Goal: Task Accomplishment & Management: Manage account settings

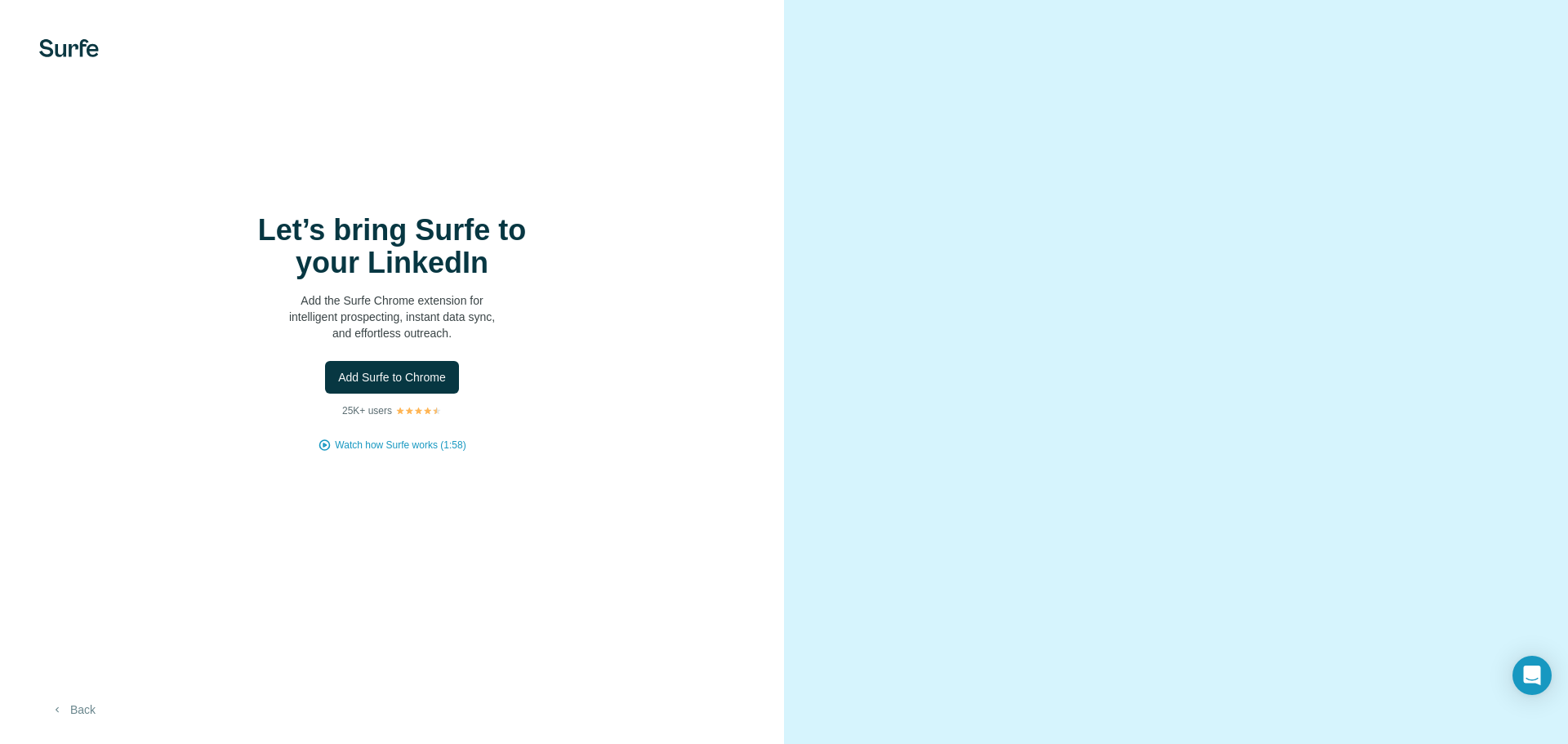
click at [87, 714] on button "Back" at bounding box center [73, 709] width 68 height 30
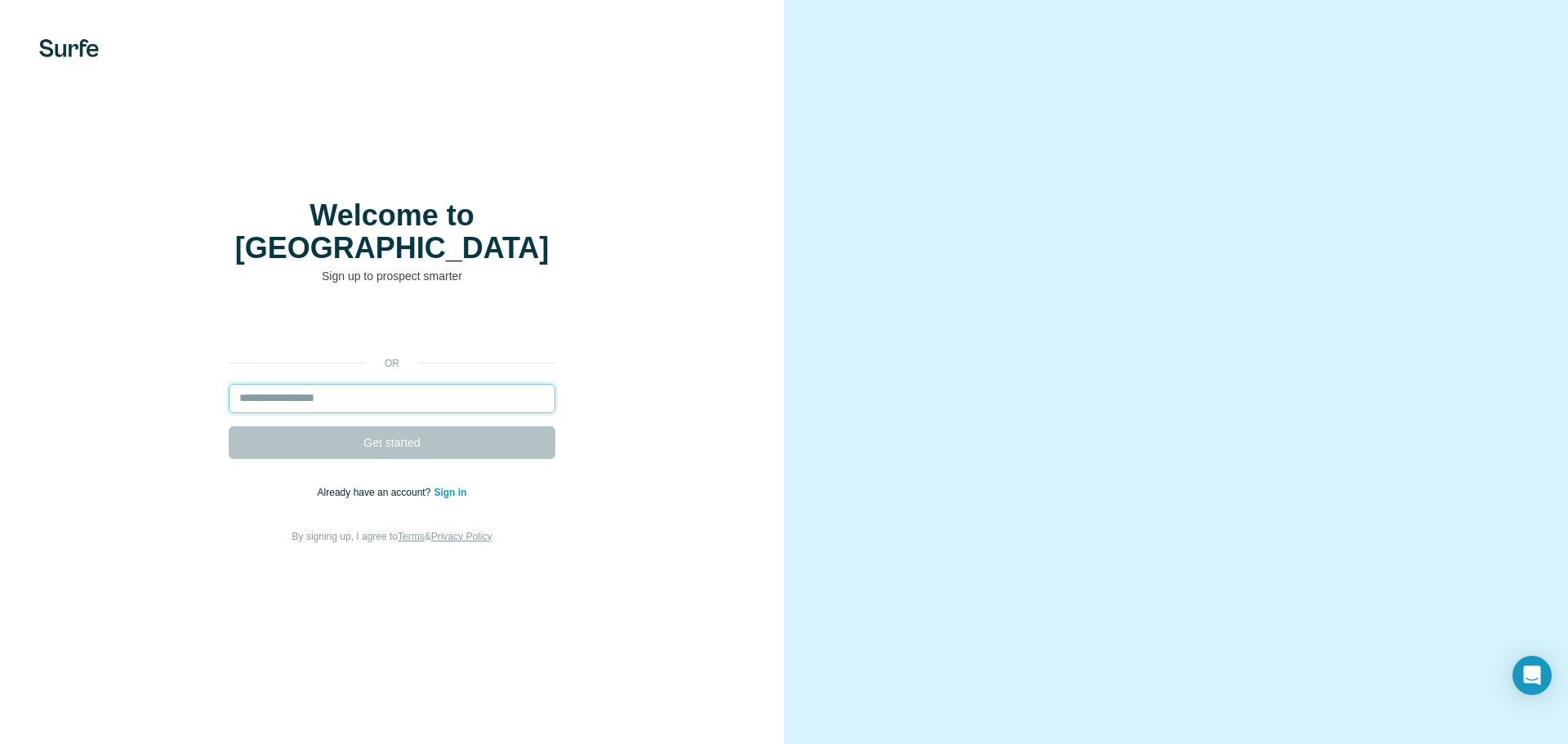
click at [335, 384] on input "email" at bounding box center [392, 398] width 326 height 30
type input "**********"
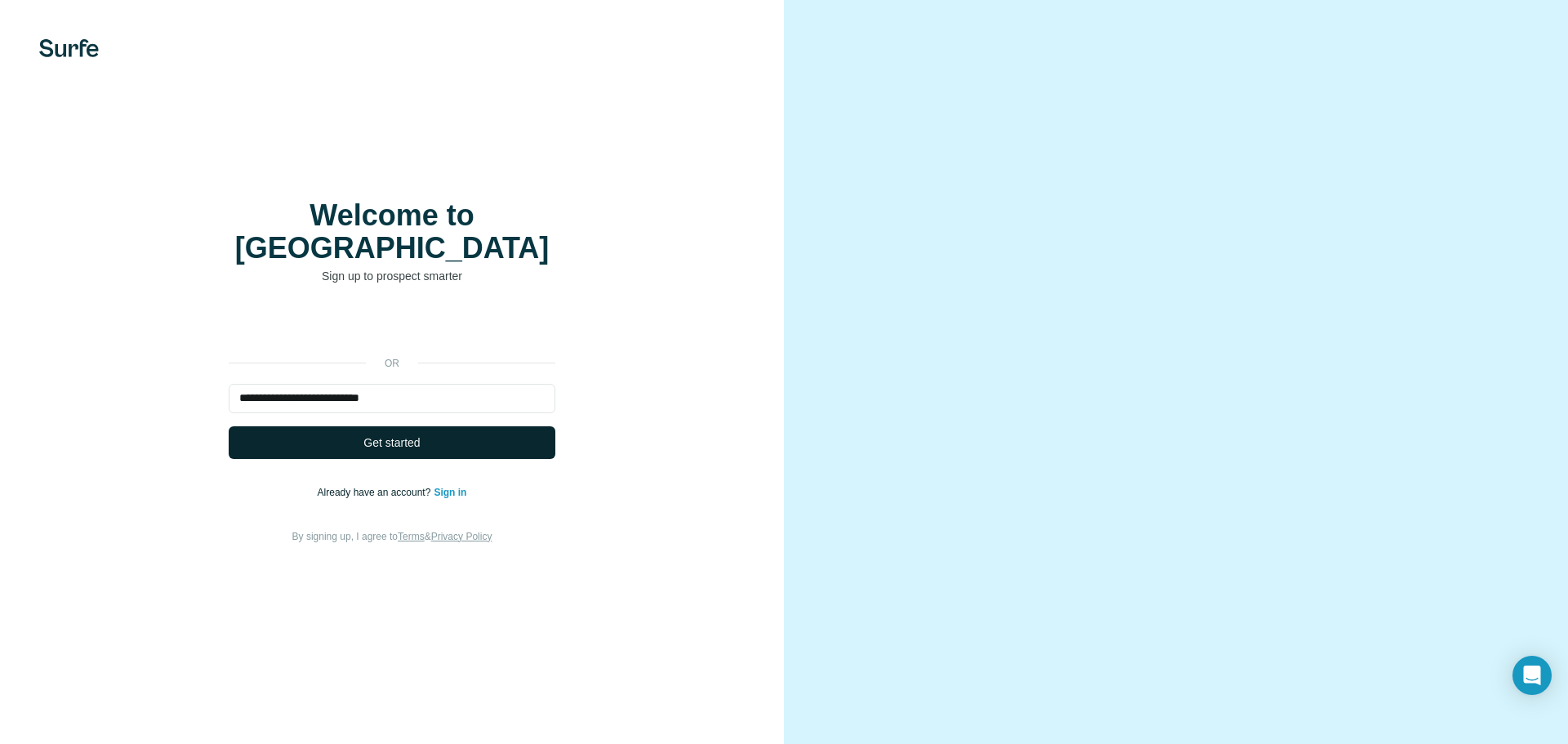
click at [353, 432] on button "Get started" at bounding box center [392, 443] width 326 height 33
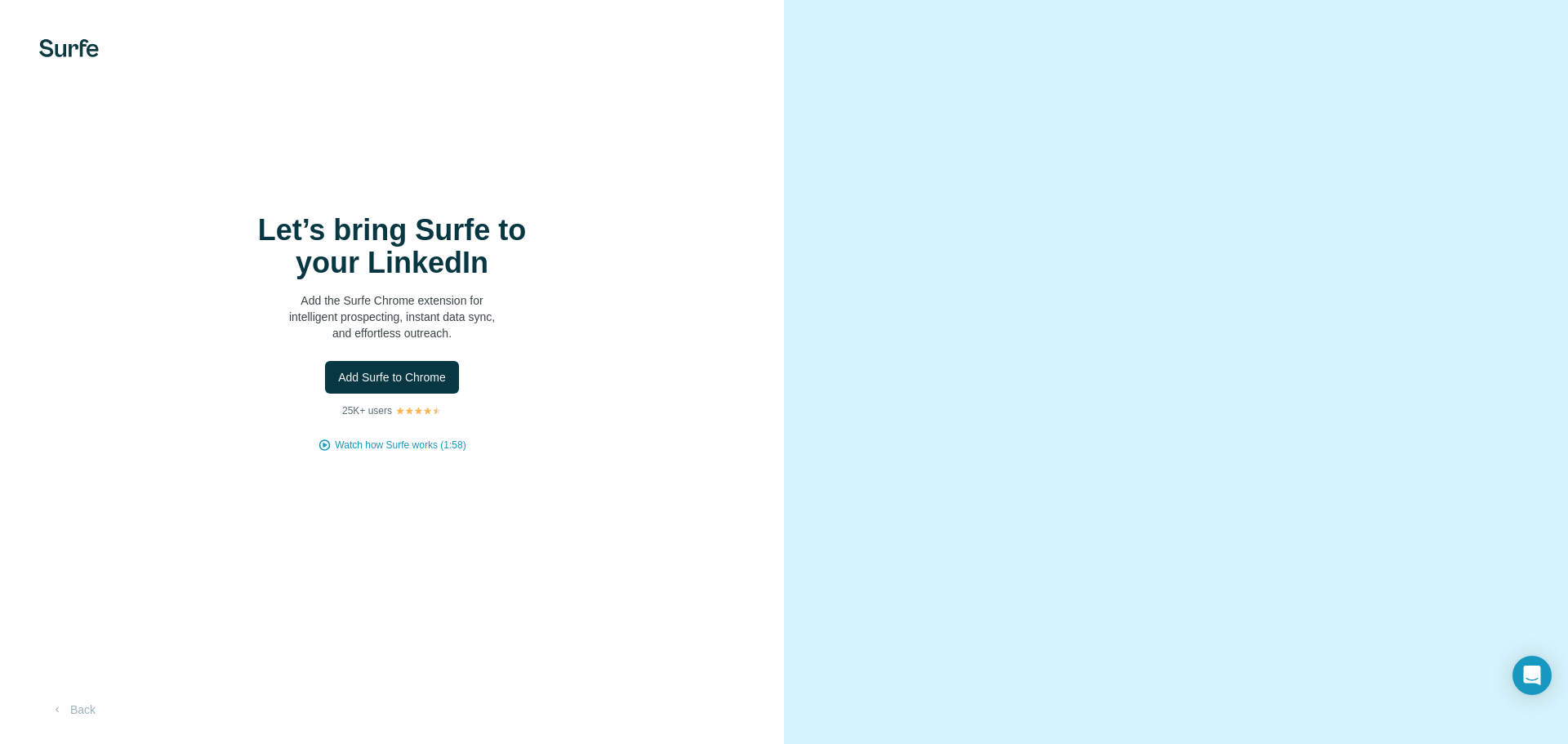
click at [351, 308] on p "Add the Surfe Chrome extension for intelligent prospecting, instant data sync, …" at bounding box center [392, 317] width 326 height 49
click at [443, 249] on h1 "Let’s bring Surfe to your LinkedIn" at bounding box center [392, 246] width 326 height 65
click at [428, 256] on h1 "Let’s bring Surfe to your LinkedIn" at bounding box center [392, 246] width 326 height 65
click at [1531, 664] on div "Open Intercom Messenger" at bounding box center [1532, 676] width 43 height 43
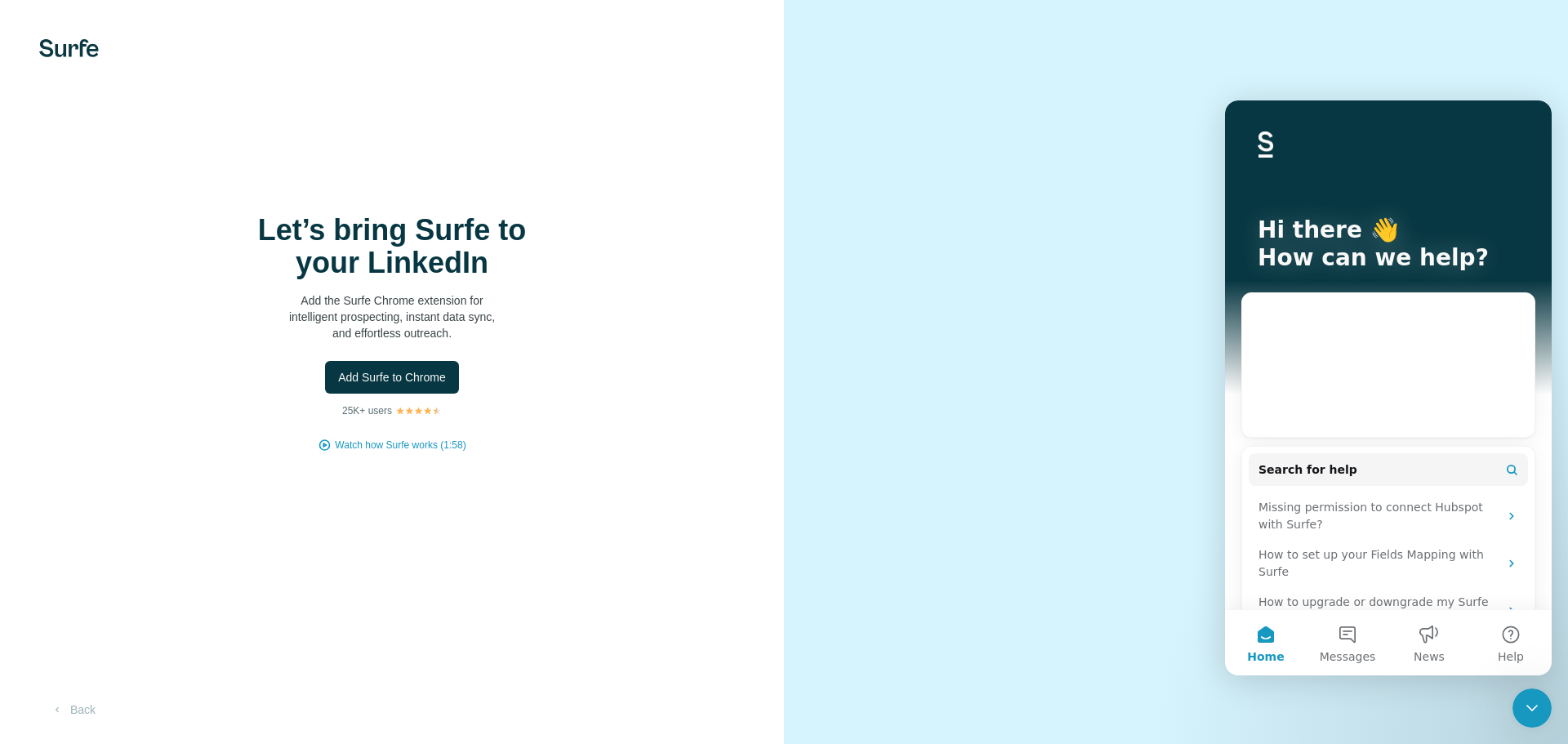
click at [926, 520] on video at bounding box center [1176, 372] width 588 height 294
click at [618, 162] on div "Let’s bring Surfe to your LinkedIn Add the Surfe Chrome extension for intellige…" at bounding box center [392, 372] width 784 height 744
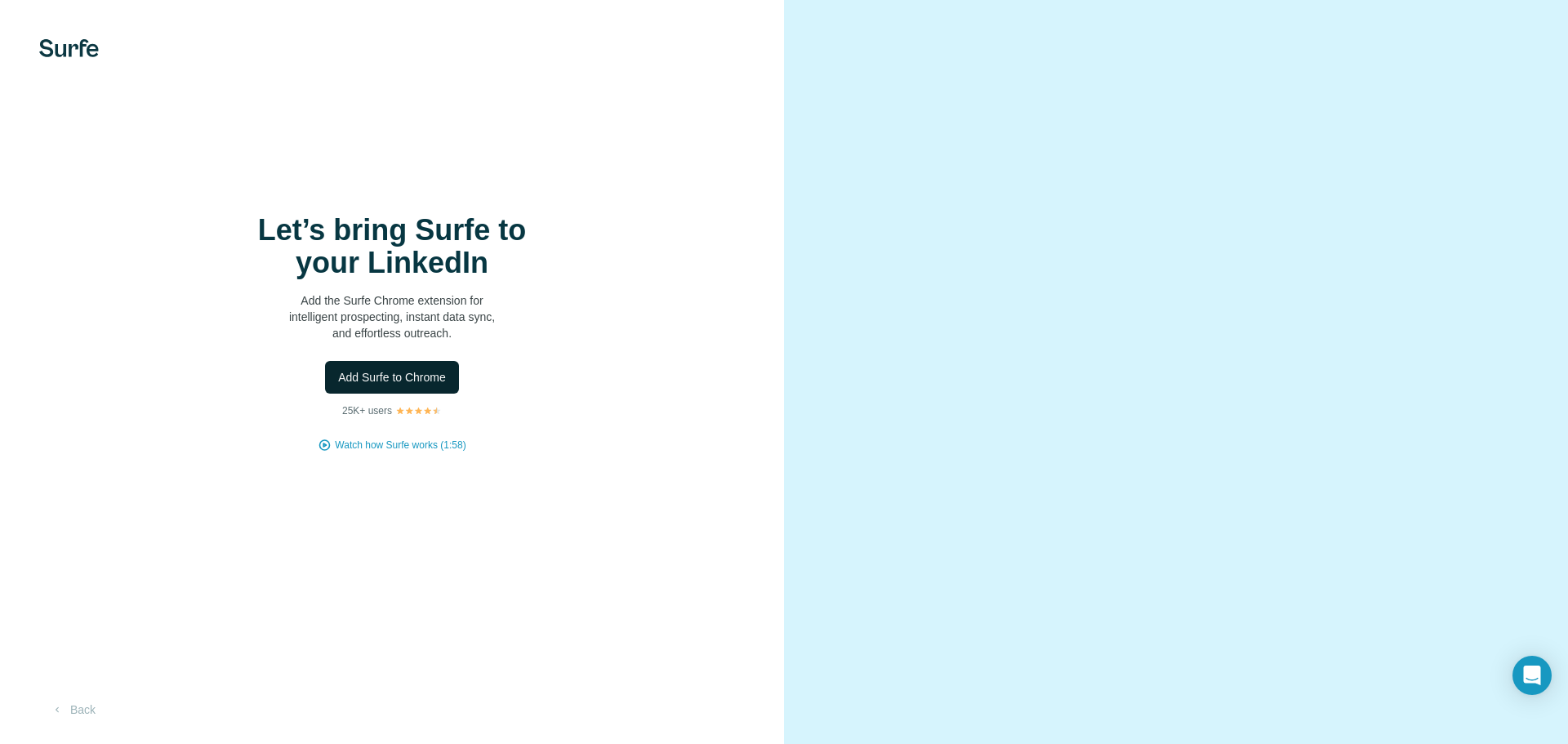
click at [413, 374] on span "Add Surfe to Chrome" at bounding box center [392, 377] width 108 height 16
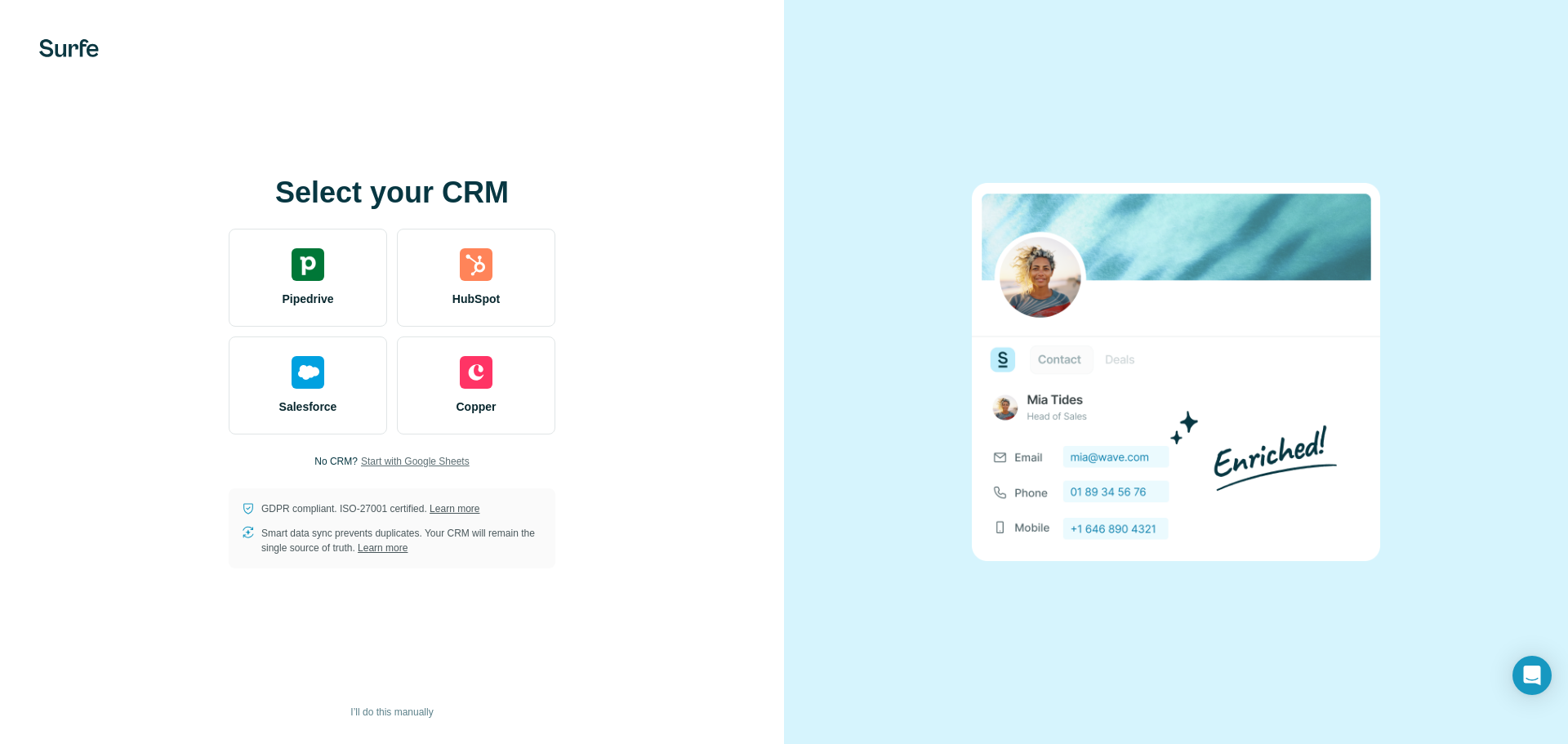
click at [409, 464] on span "Start with Google Sheets" at bounding box center [416, 461] width 109 height 14
click at [382, 712] on span "I’ll do this manually" at bounding box center [392, 712] width 82 height 14
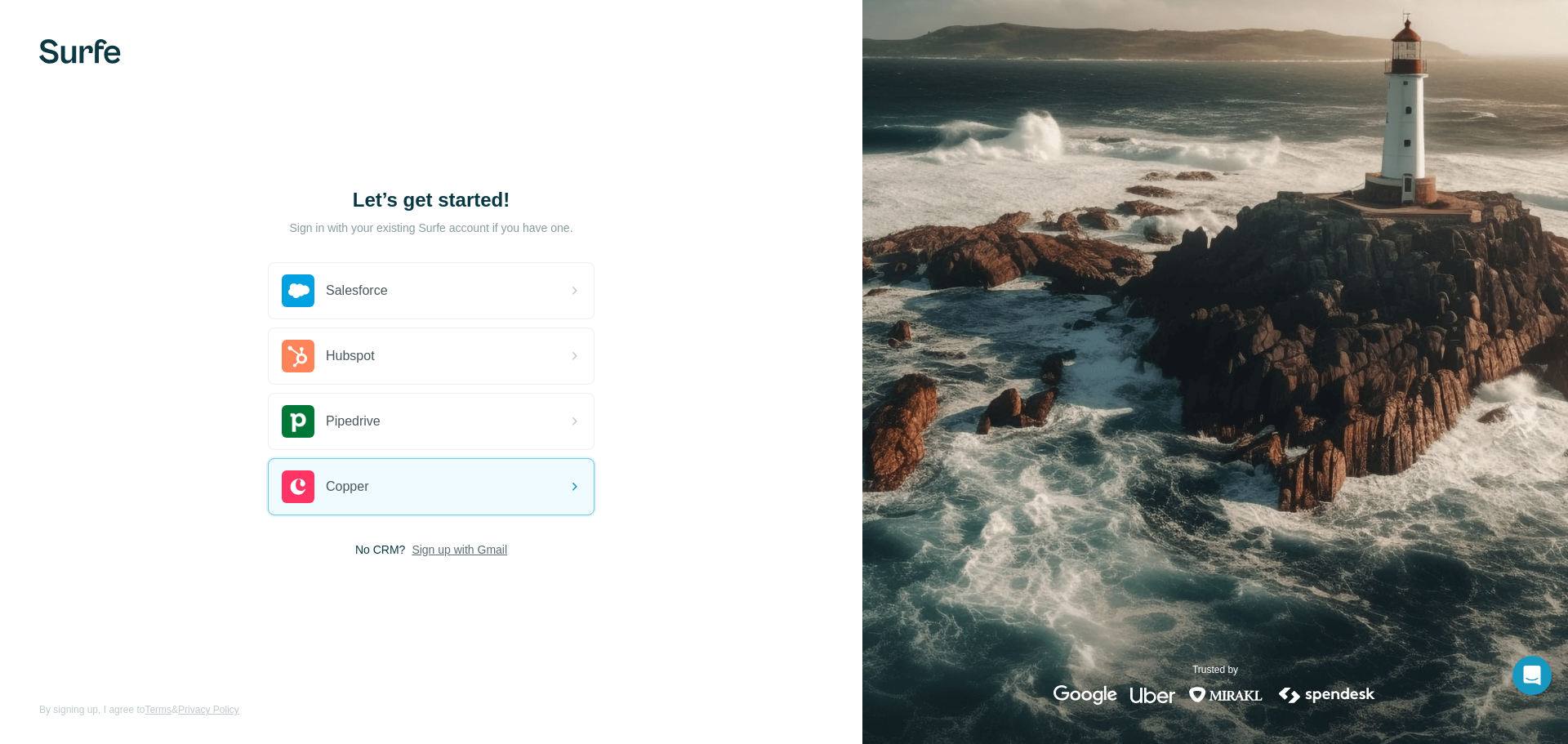
click at [460, 553] on span "Sign up with Gmail" at bounding box center [459, 550] width 96 height 16
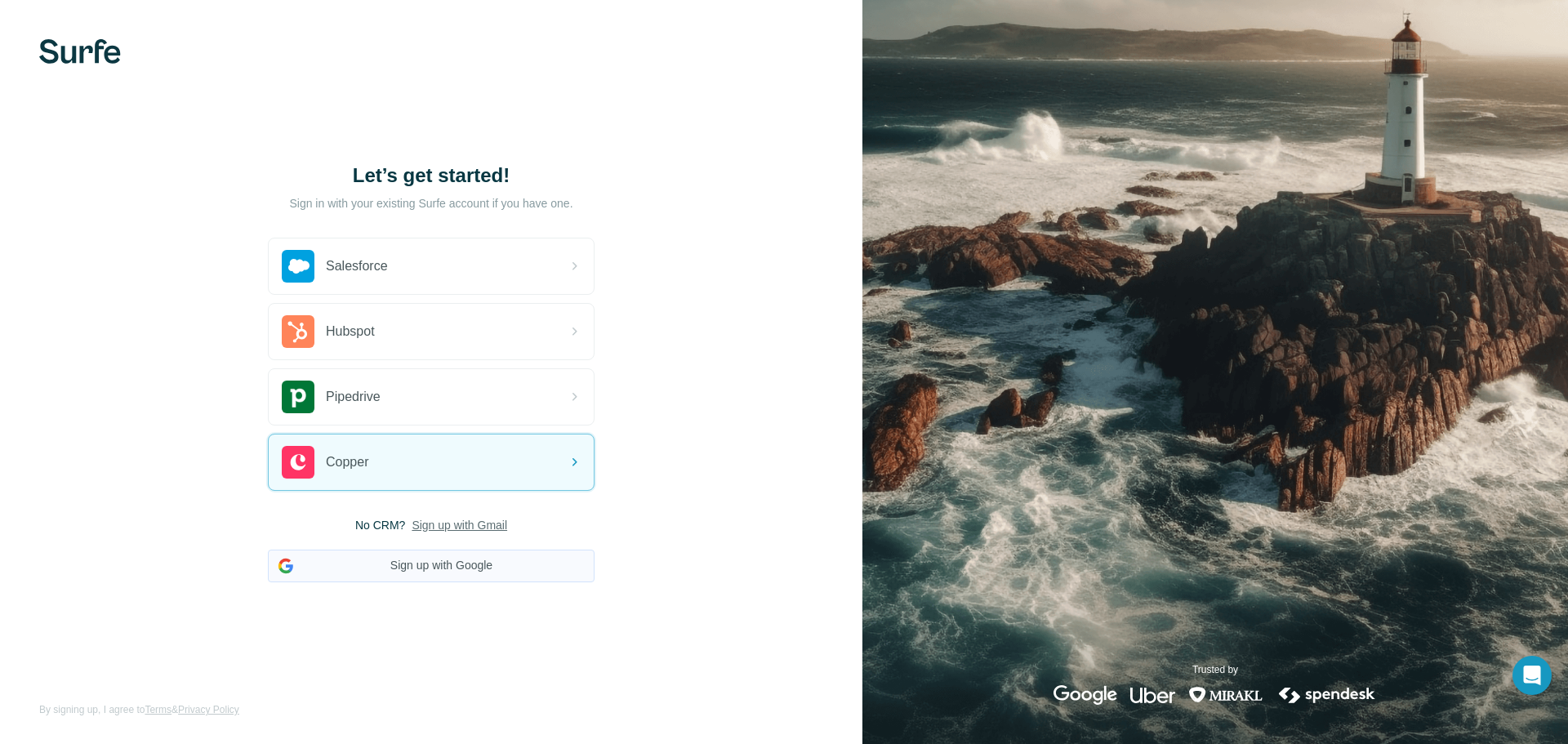
click at [461, 566] on button "Sign up with Google" at bounding box center [431, 566] width 326 height 33
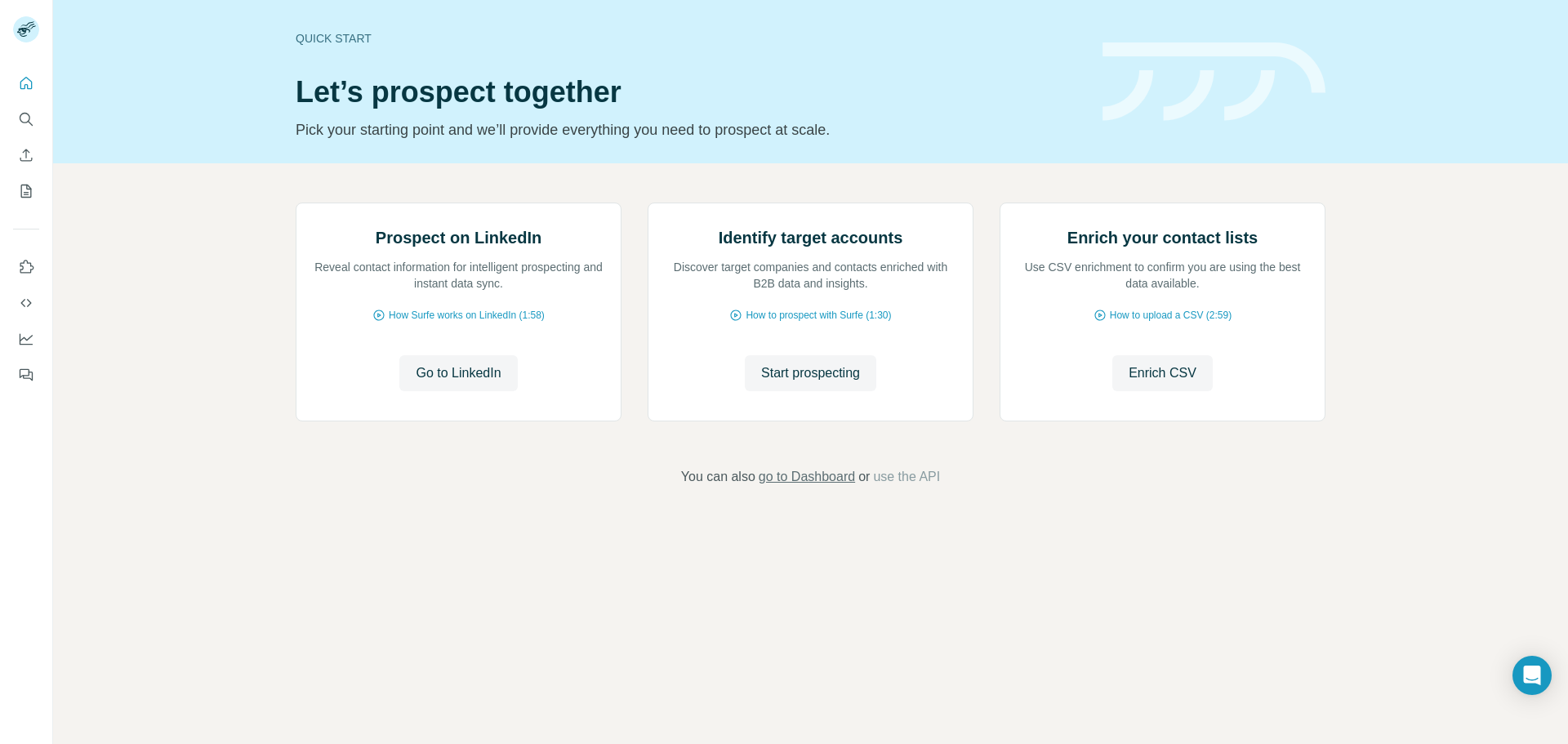
click at [829, 486] on span "go to Dashboard" at bounding box center [807, 478] width 97 height 20
click at [25, 115] on icon "Search" at bounding box center [26, 119] width 16 height 16
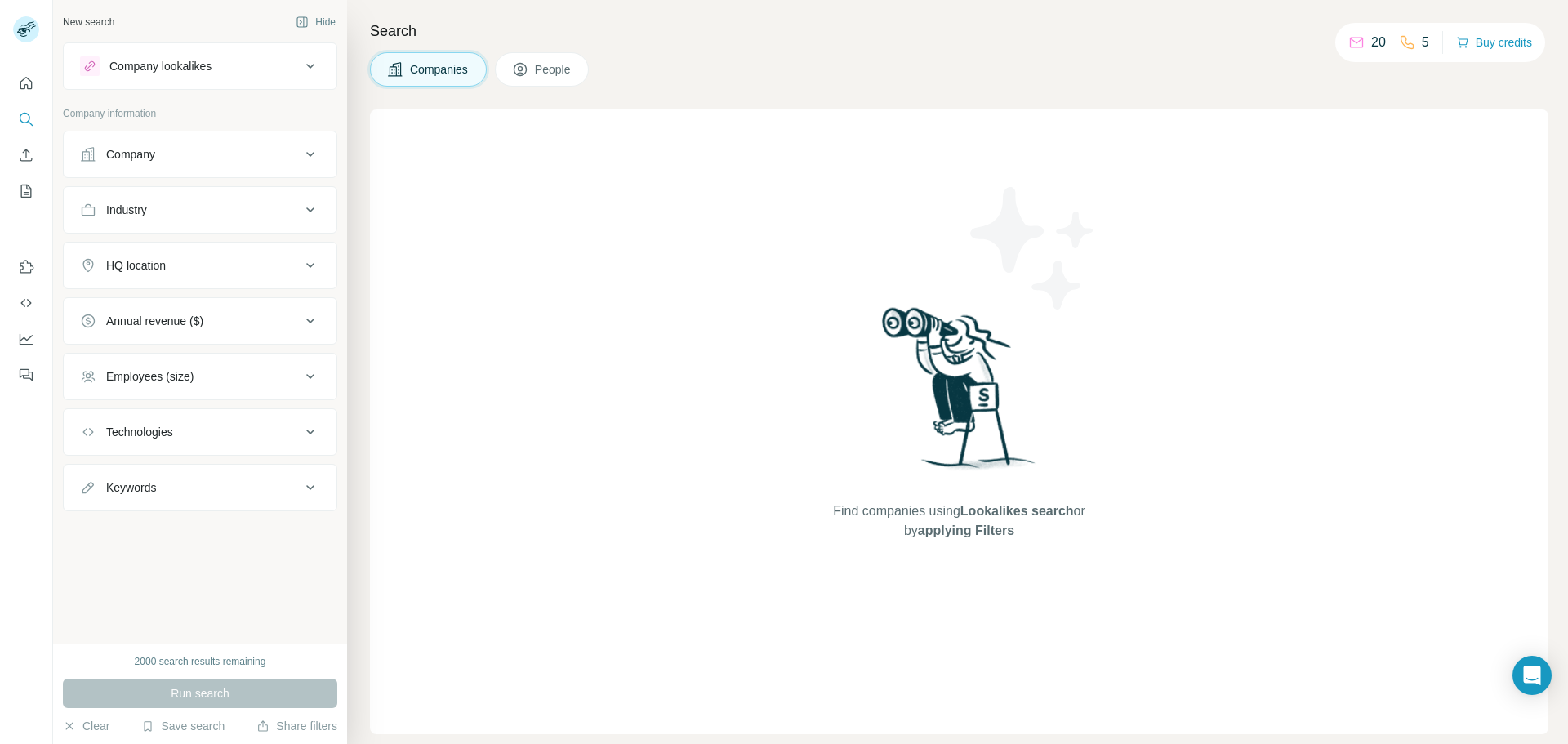
click at [536, 58] on button "People" at bounding box center [543, 69] width 95 height 34
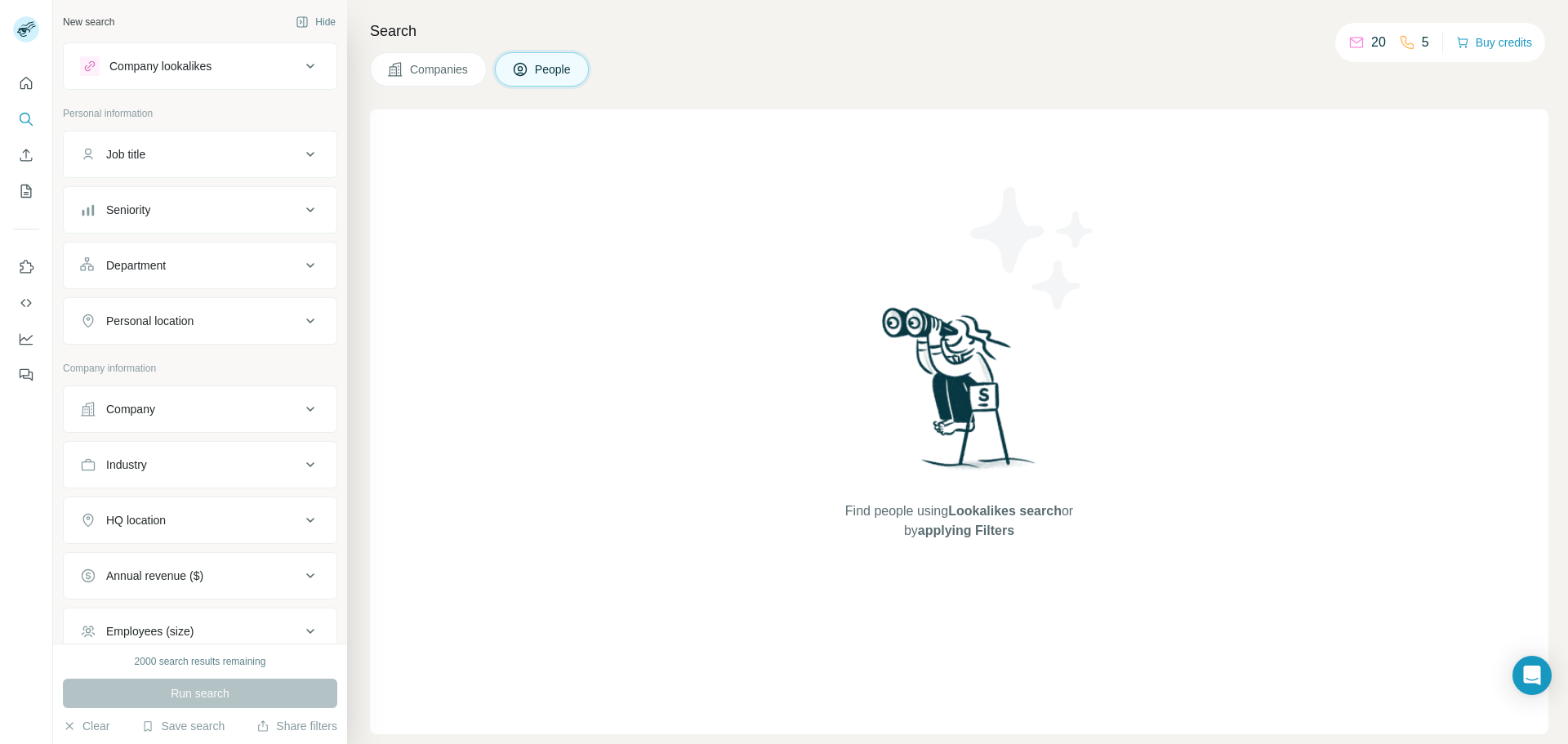
click at [173, 70] on div "Company lookalikes" at bounding box center [160, 66] width 102 height 16
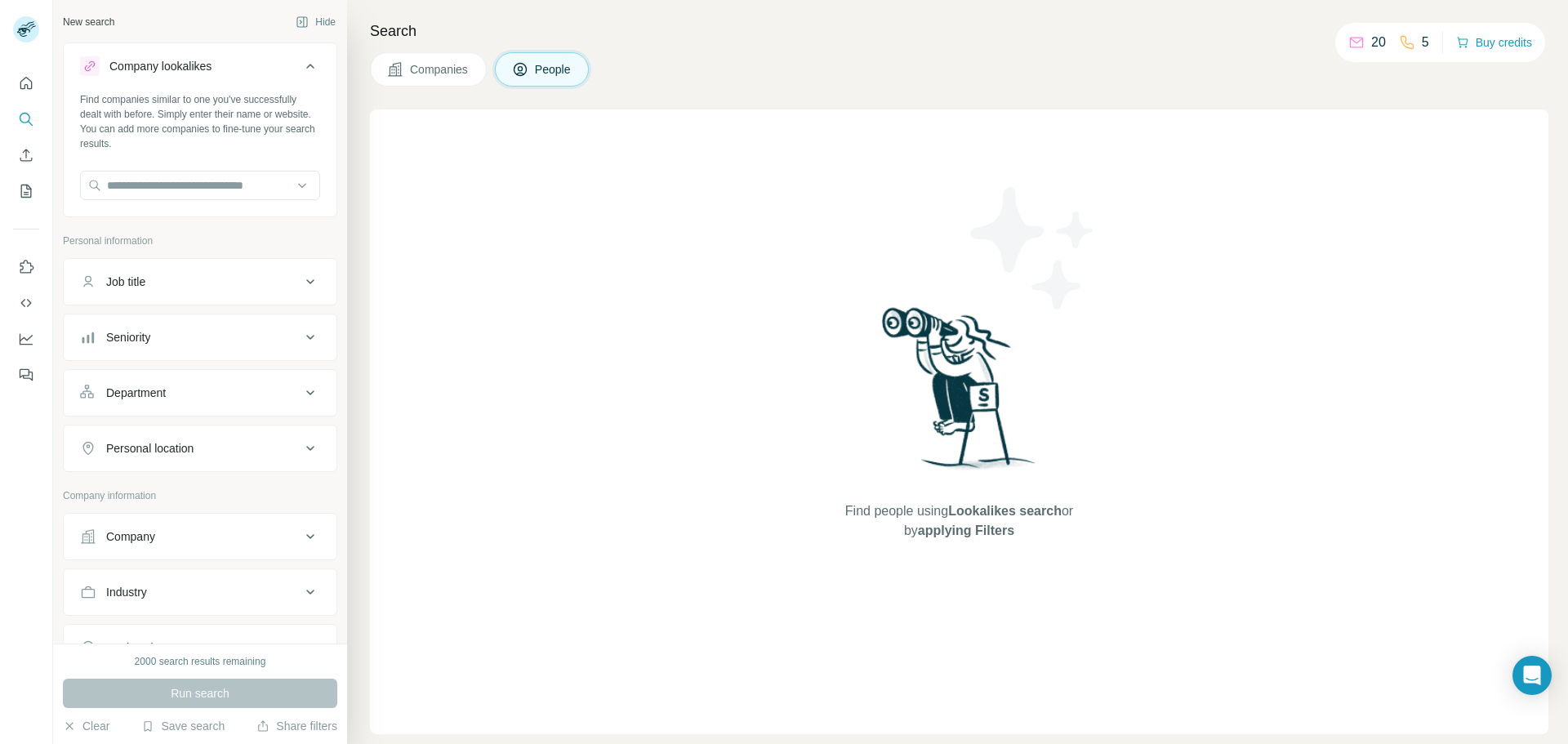
click at [167, 68] on div "Company lookalikes" at bounding box center [160, 66] width 102 height 16
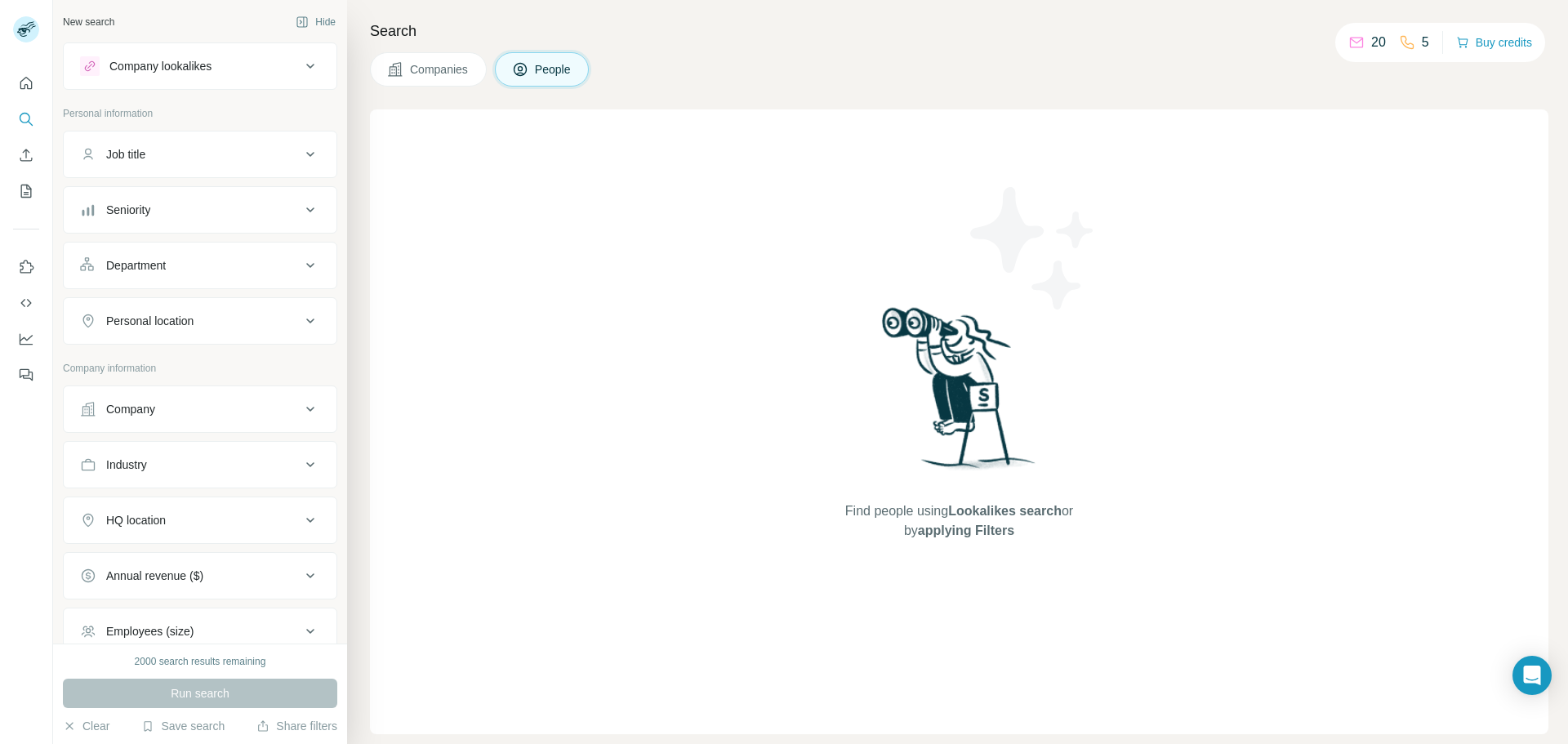
click at [167, 68] on div "Company lookalikes" at bounding box center [160, 66] width 102 height 16
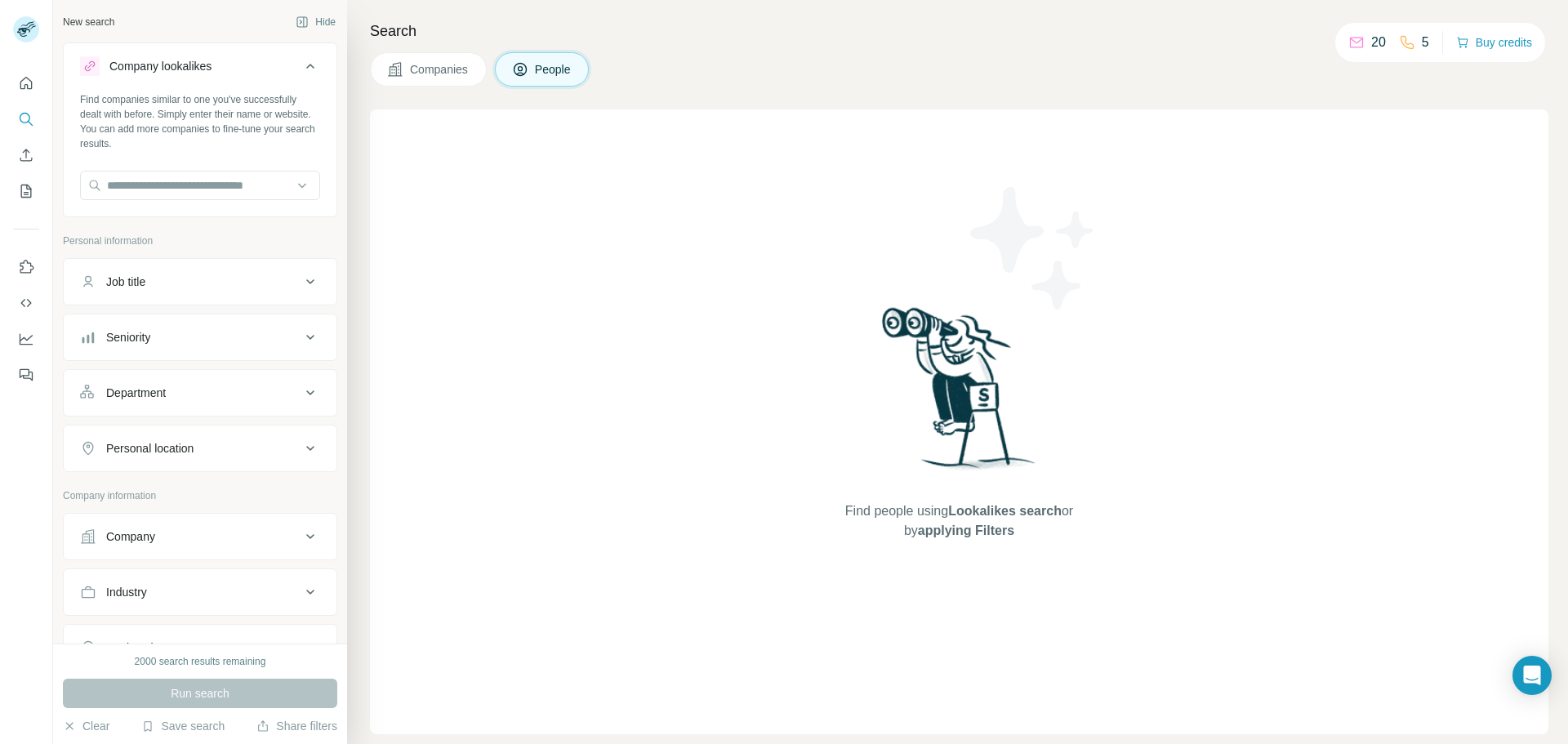
click at [167, 68] on div "Company lookalikes" at bounding box center [160, 66] width 102 height 16
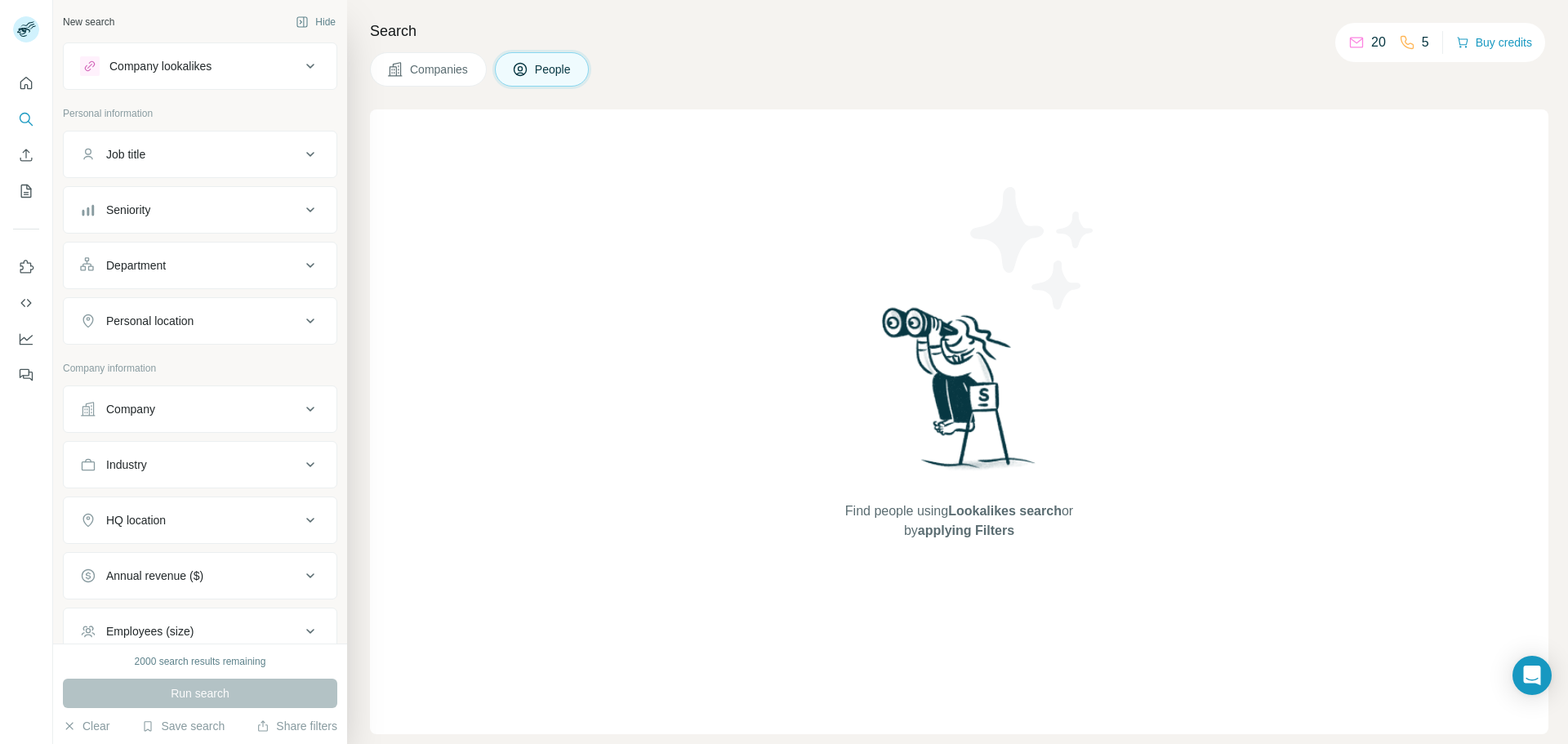
click at [180, 405] on div "Company" at bounding box center [190, 410] width 221 height 16
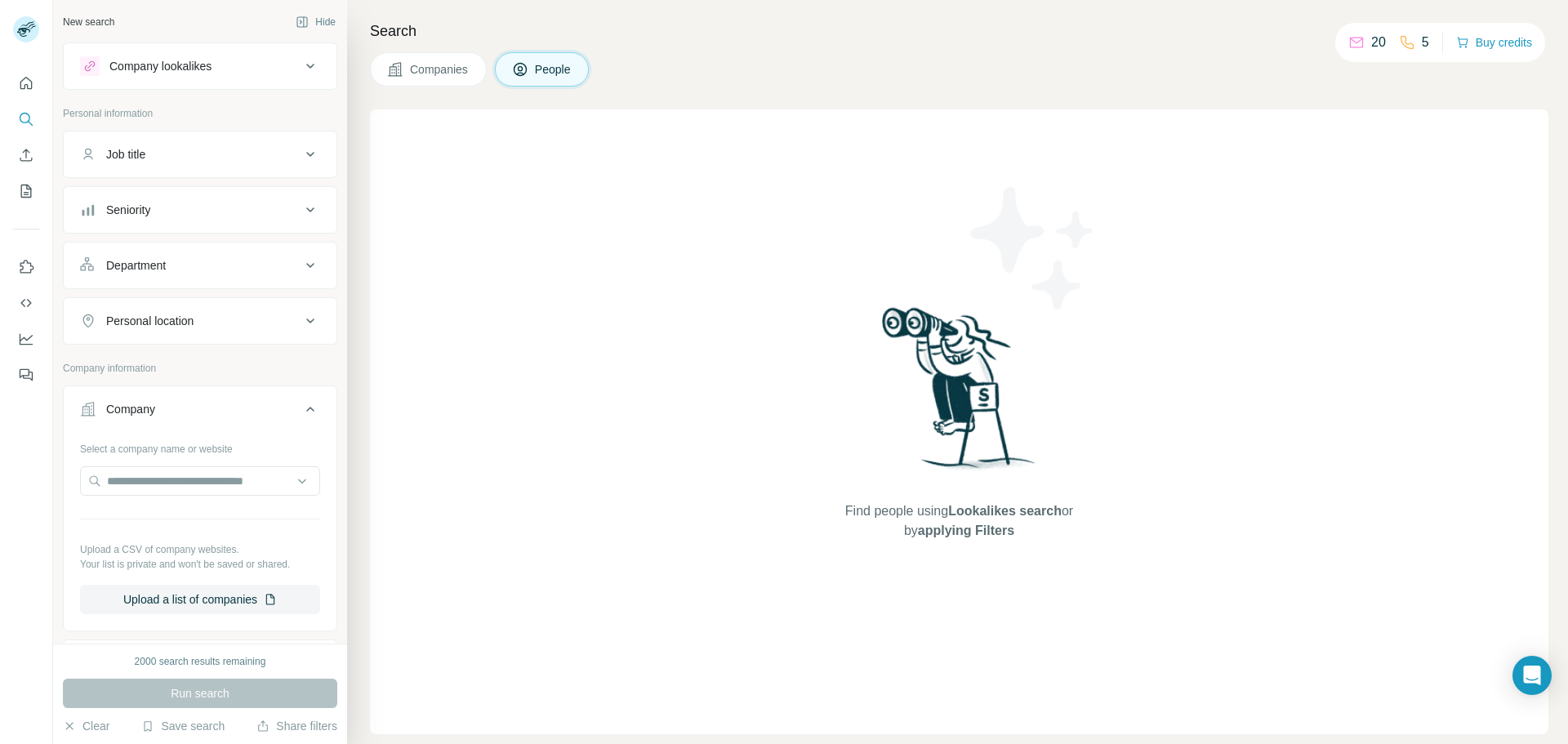
click at [173, 404] on div "Company" at bounding box center [190, 410] width 221 height 16
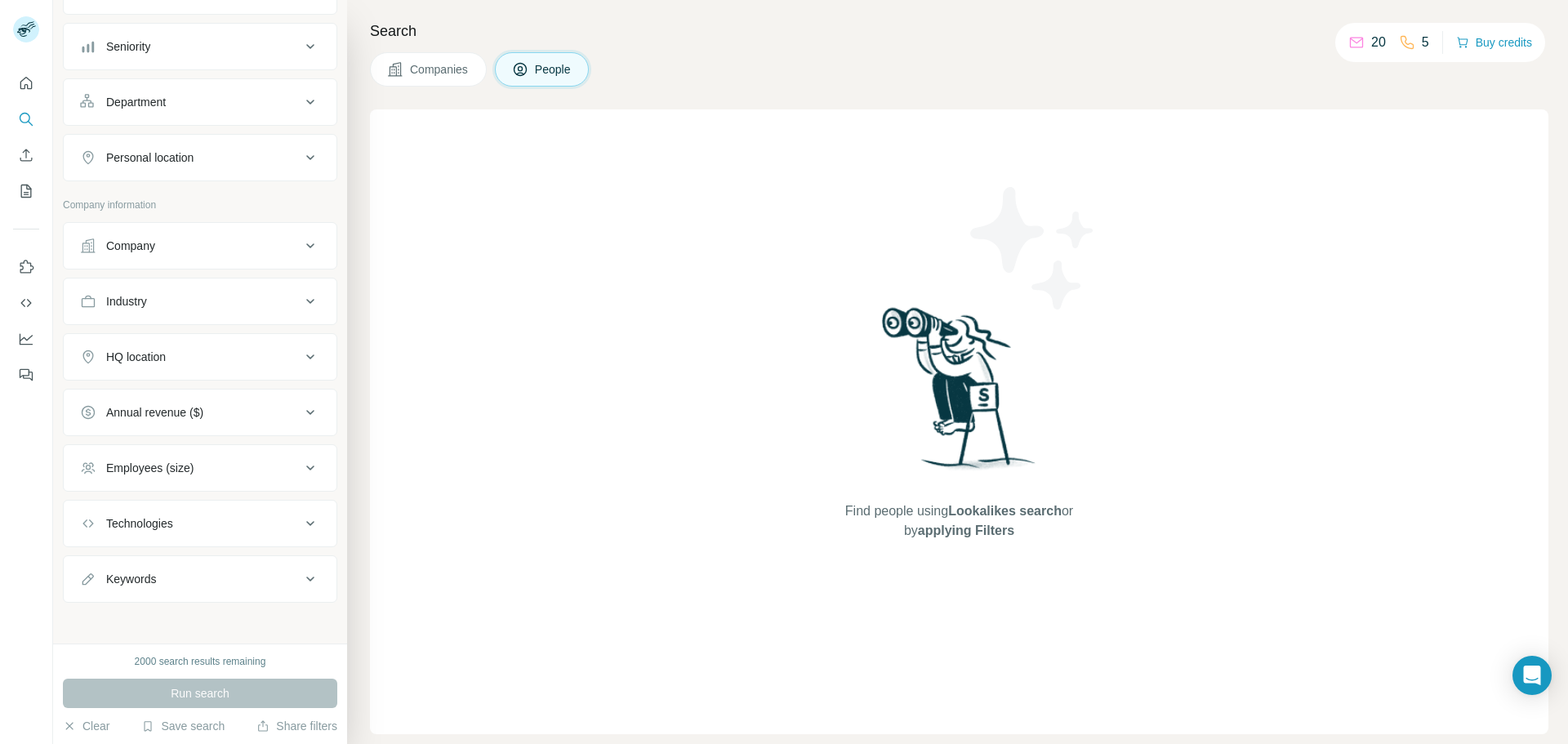
scroll to position [168, 0]
click at [175, 466] on div "Employees (size)" at bounding box center [150, 463] width 88 height 16
click at [21, 80] on icon "Quick start" at bounding box center [26, 83] width 16 height 16
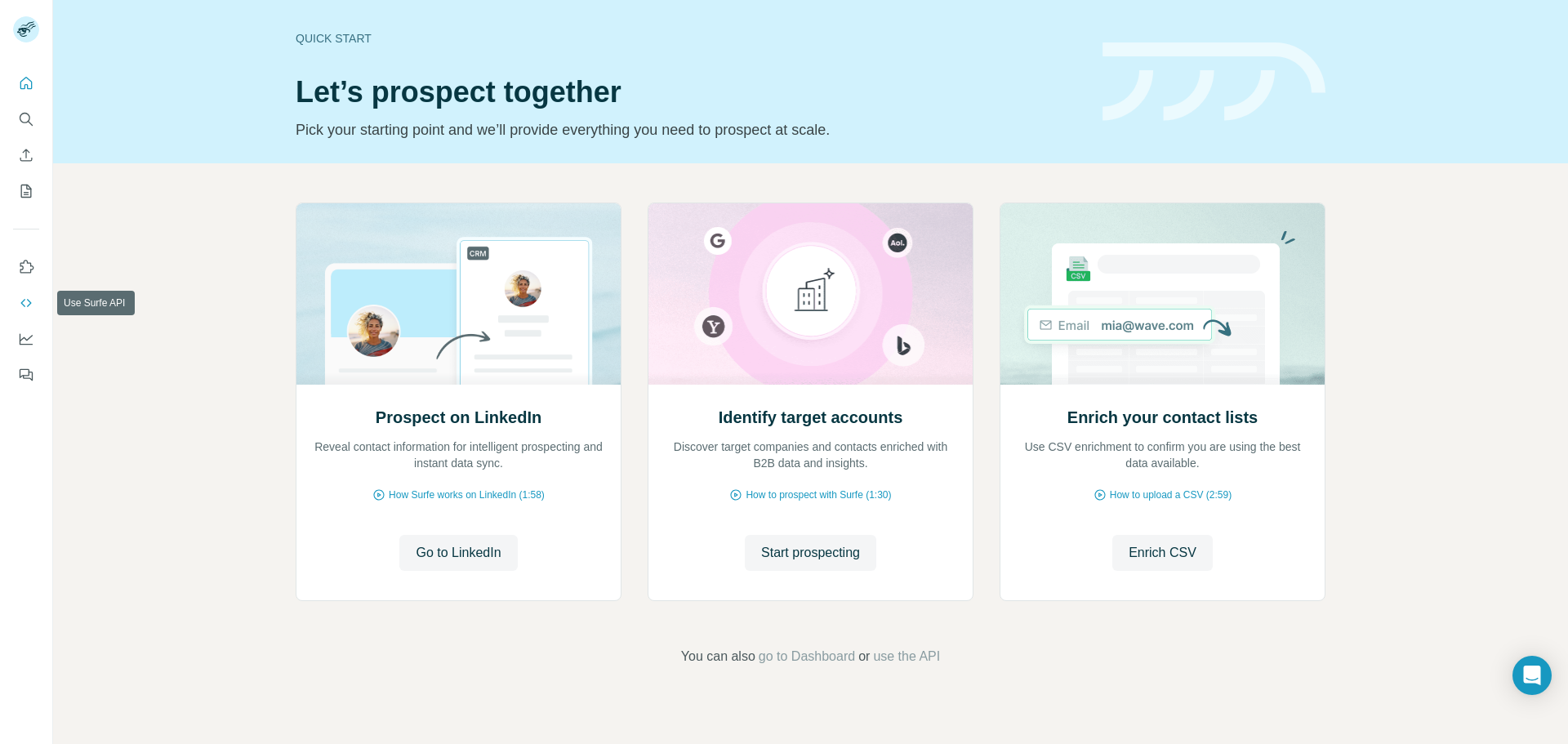
click at [23, 309] on icon "Use Surfe API" at bounding box center [26, 303] width 16 height 16
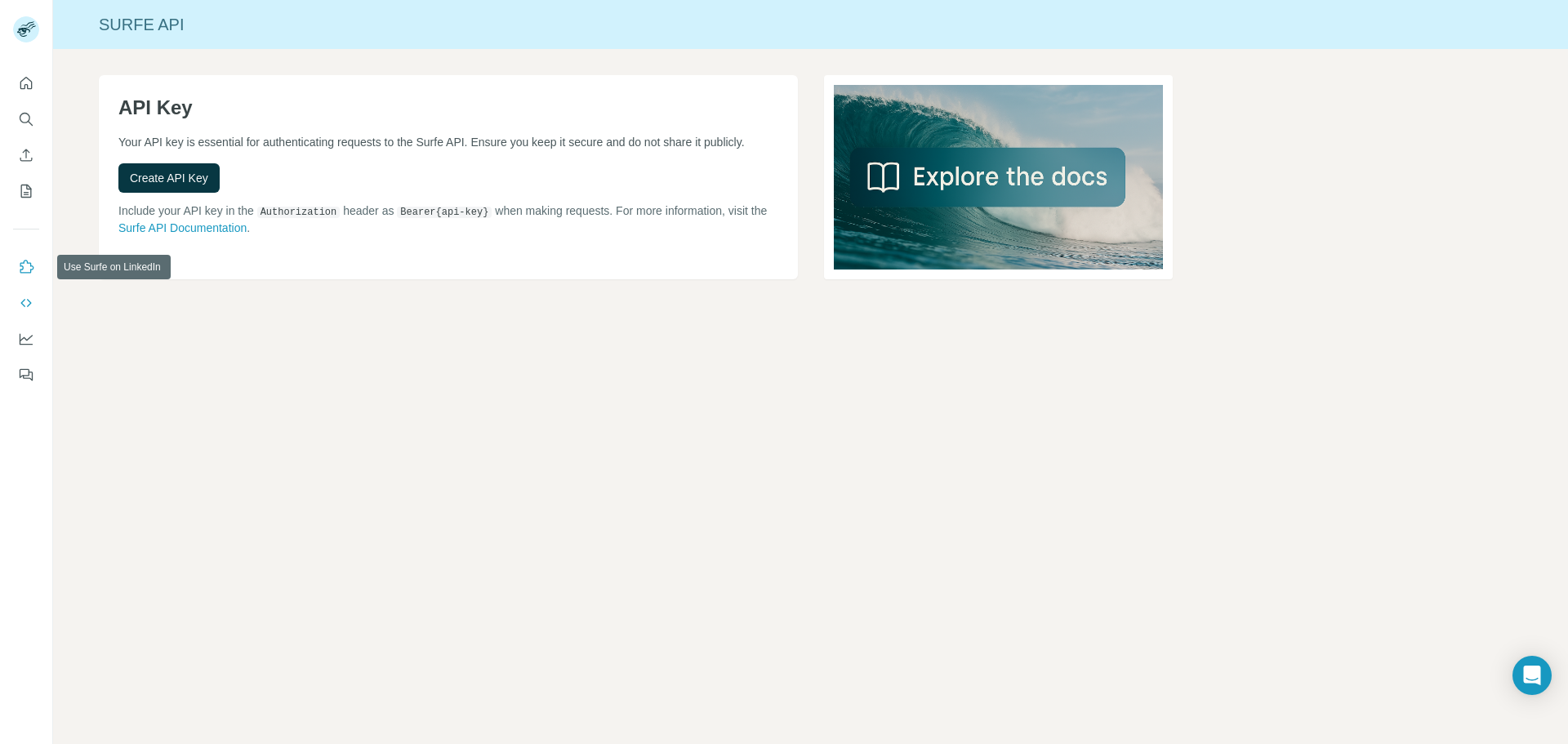
click at [25, 265] on icon "Use Surfe on LinkedIn" at bounding box center [26, 267] width 16 height 16
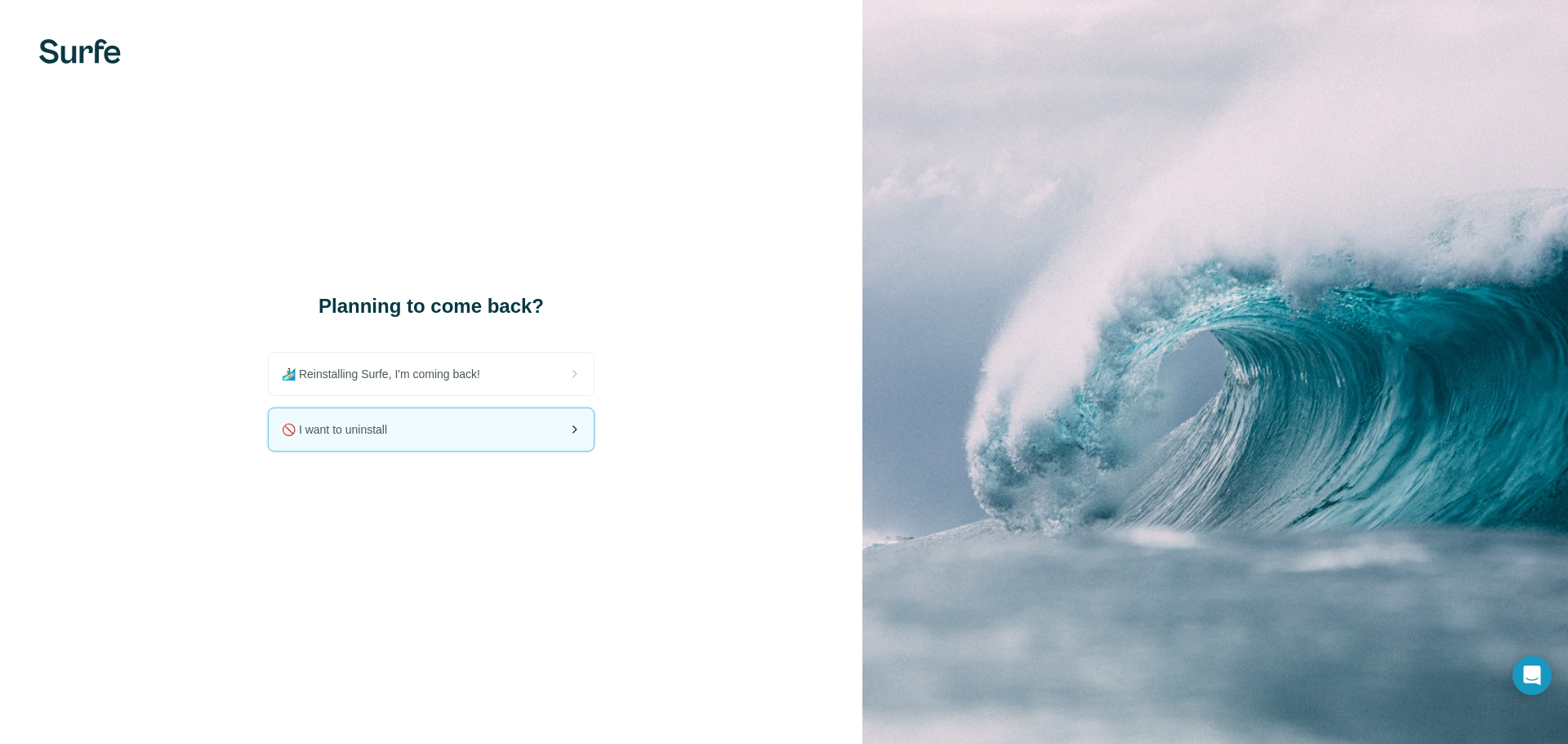
click at [362, 410] on div "🚫 I want to uninstall" at bounding box center [432, 430] width 325 height 43
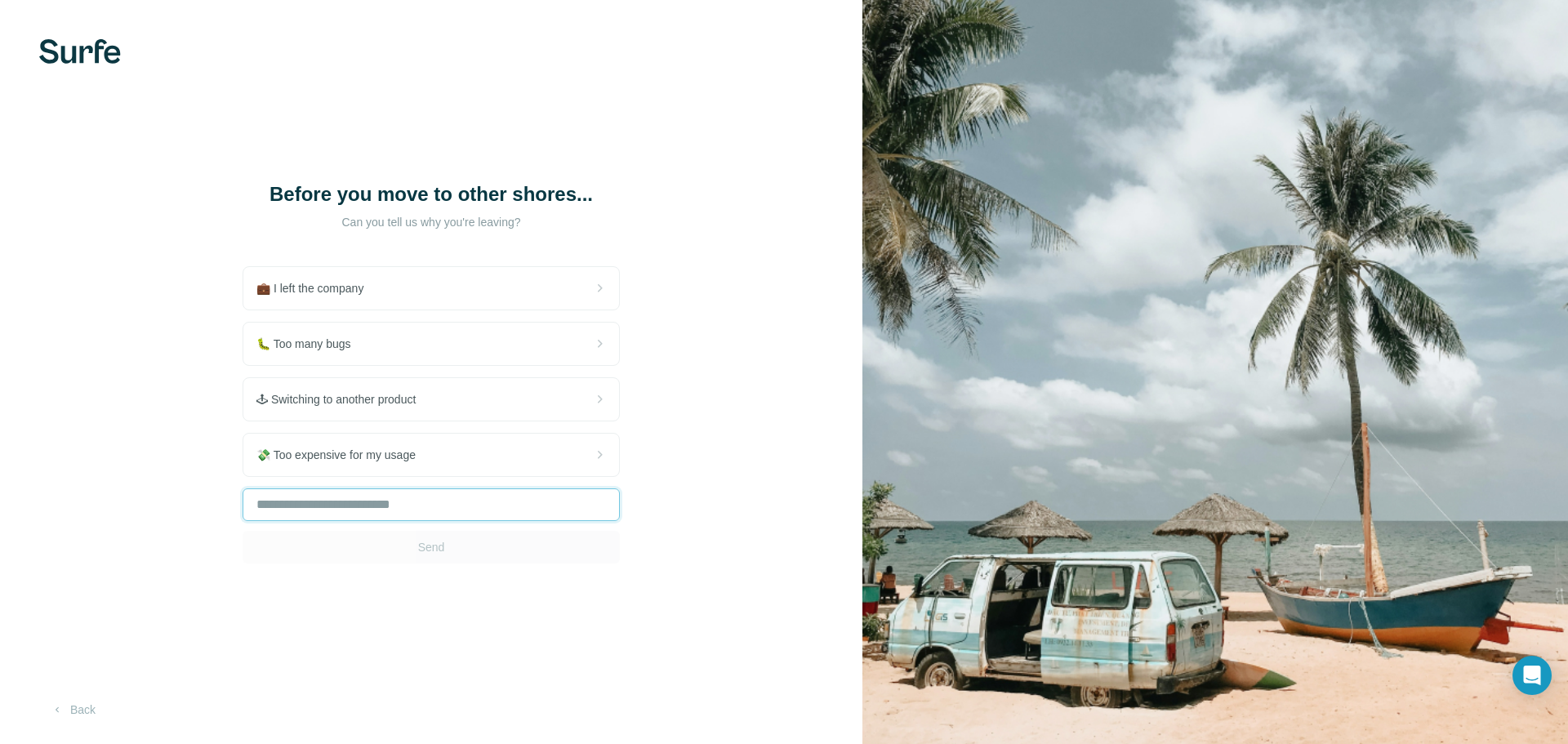
click at [328, 508] on input "text" at bounding box center [431, 504] width 377 height 33
type input "**********"
click at [385, 559] on button "Send" at bounding box center [431, 547] width 377 height 33
